Goal: Navigation & Orientation: Find specific page/section

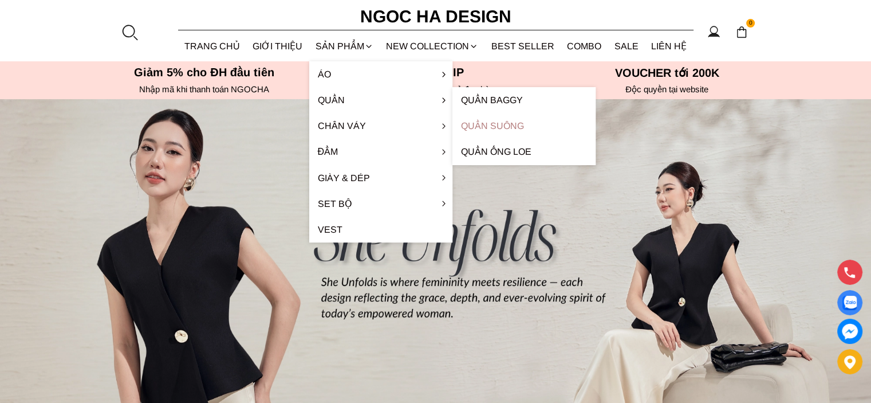
click at [499, 116] on link "Quần Suông" at bounding box center [523, 126] width 143 height 26
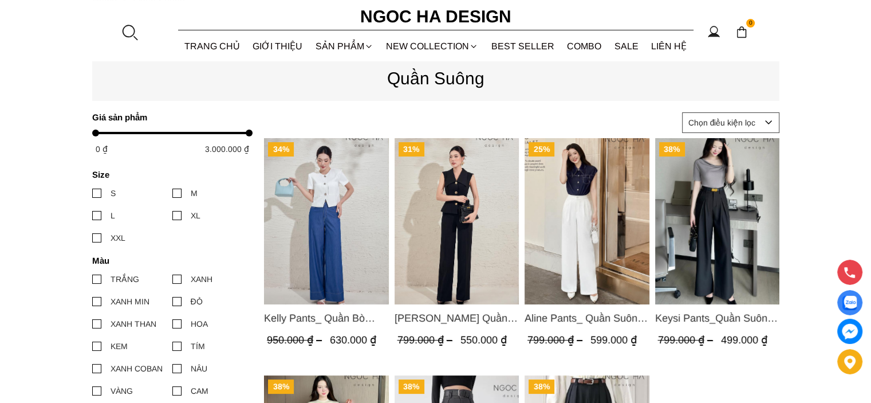
scroll to position [115, 0]
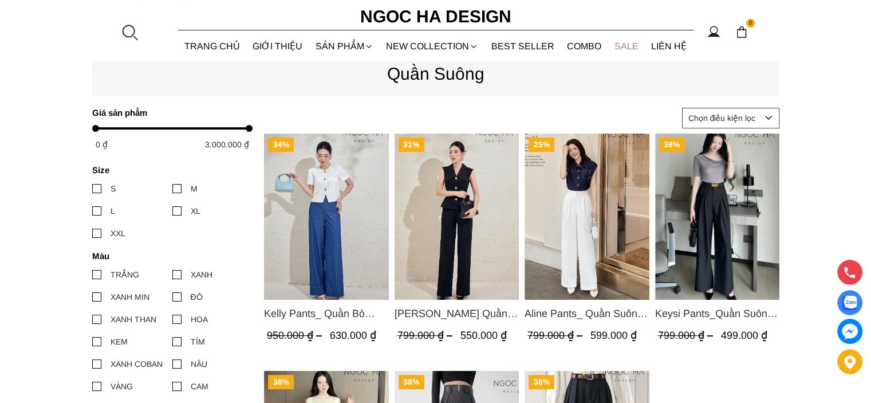
click at [621, 41] on link "SALE" at bounding box center [626, 46] width 37 height 30
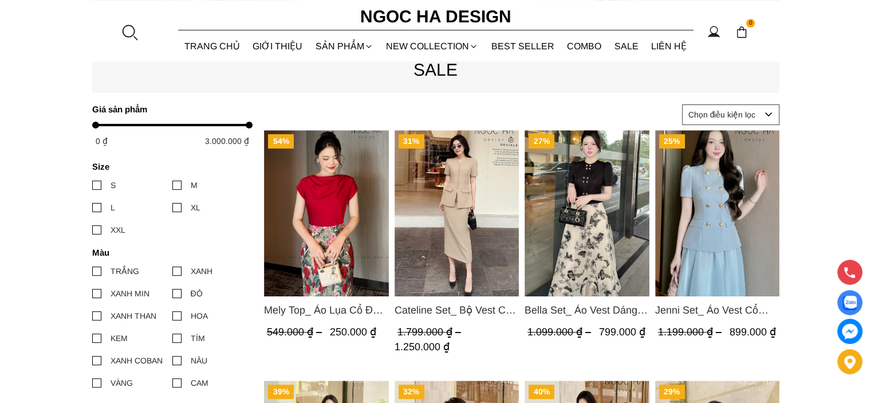
scroll to position [401, 0]
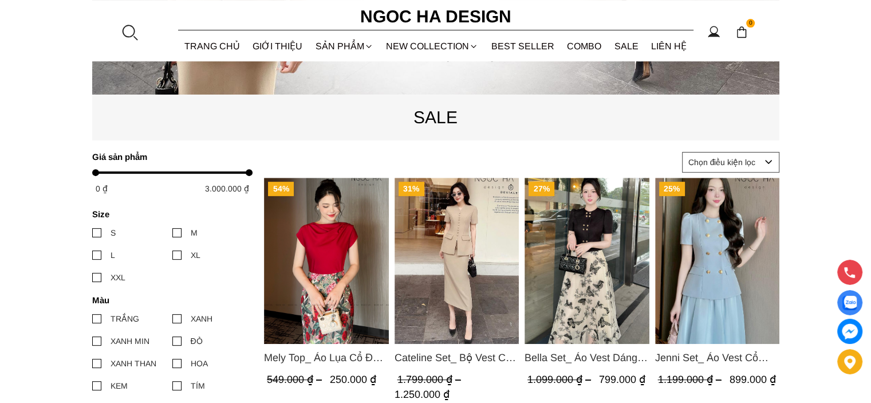
click at [769, 162] on select "Chọn điều kiện lọc Bán chạy nhất Tên sản phẩm A - Z Tên sản phẩm Z - A Giá từ c…" at bounding box center [730, 162] width 97 height 21
select select "price_ascending"
click at [682, 152] on select "Chọn điều kiện lọc Bán chạy nhất Tên sản phẩm A - Z Tên sản phẩm Z - A Giá từ c…" at bounding box center [730, 162] width 97 height 21
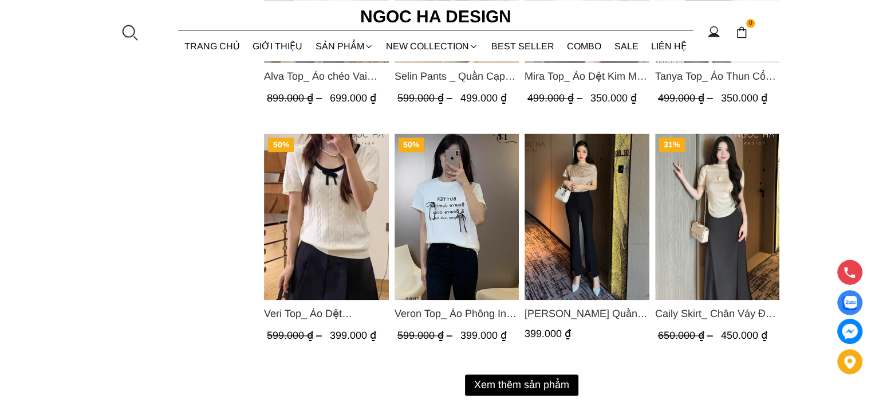
scroll to position [1403, 0]
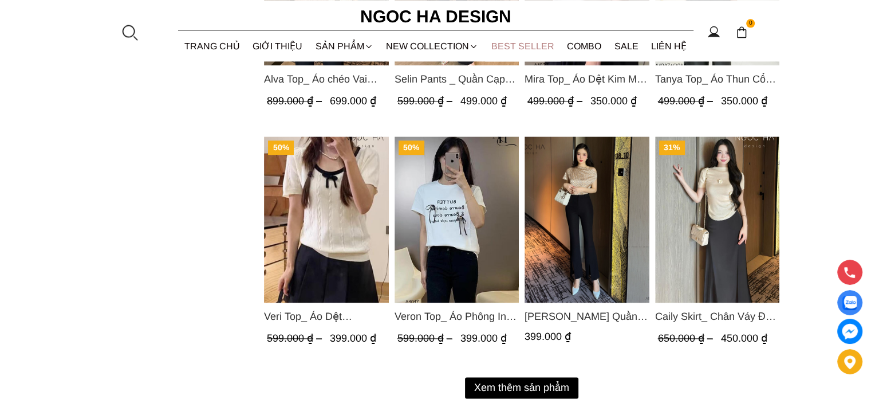
click at [530, 47] on link "BEST SELLER" at bounding box center [523, 46] width 76 height 30
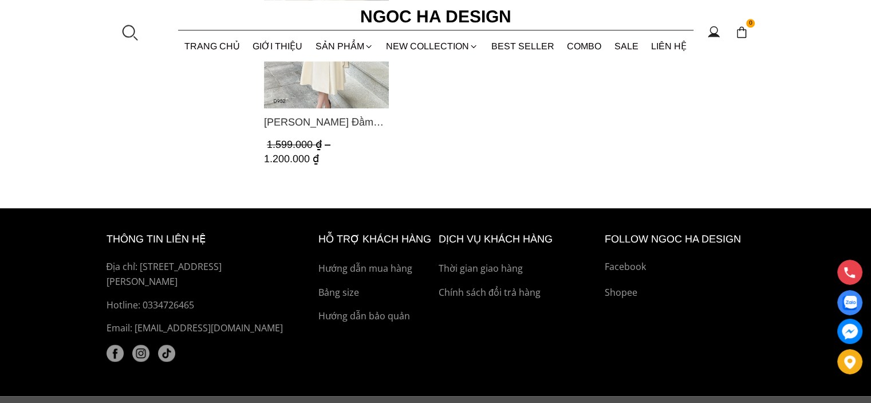
scroll to position [1375, 0]
